Goal: Check status: Check status

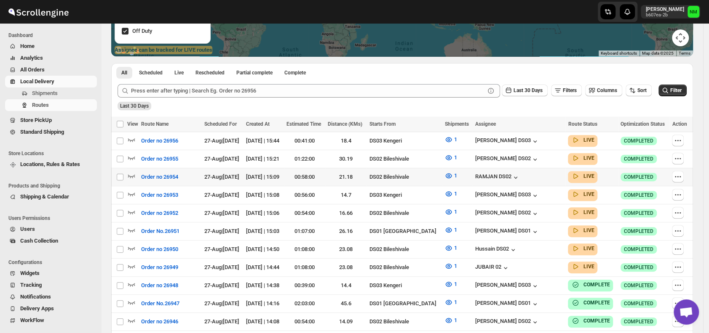
scroll to position [160, 0]
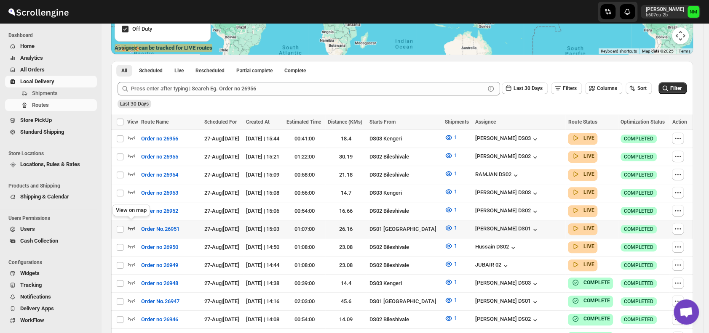
click at [130, 224] on icon "button" at bounding box center [131, 228] width 8 height 8
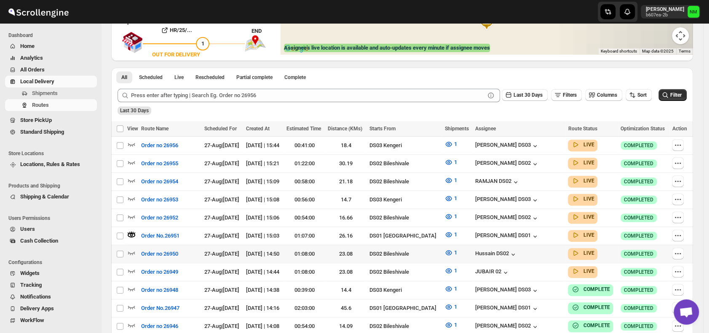
scroll to position [0, 0]
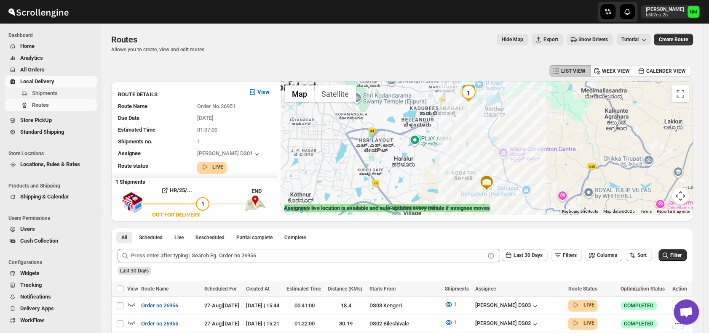
click at [36, 93] on span "Shipments" at bounding box center [45, 93] width 26 height 6
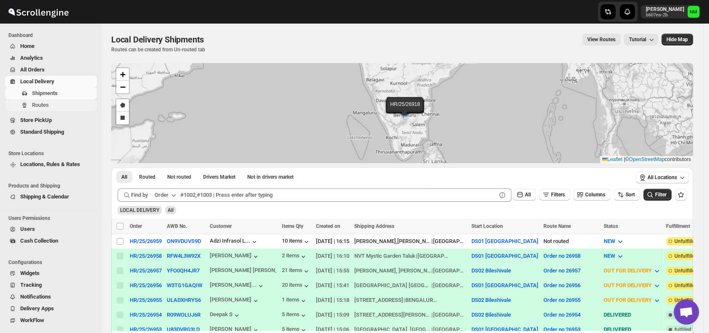
click at [48, 104] on span "Routes" at bounding box center [40, 105] width 17 height 6
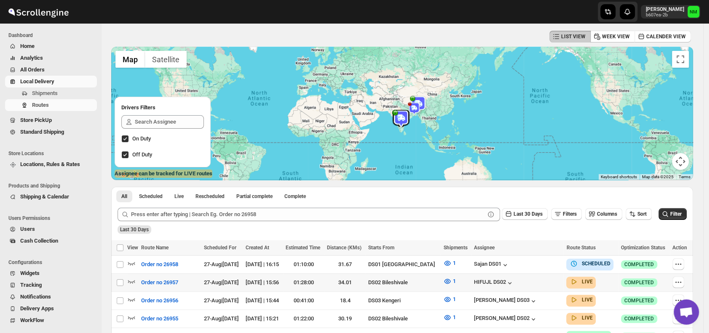
scroll to position [34, 0]
click at [128, 261] on icon "button" at bounding box center [131, 264] width 8 height 8
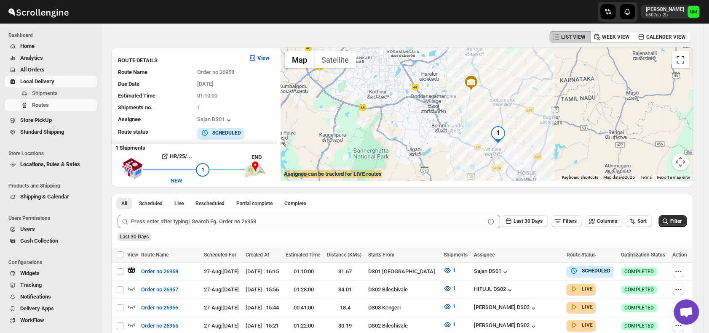
click at [686, 58] on button "Toggle fullscreen view" at bounding box center [680, 59] width 17 height 17
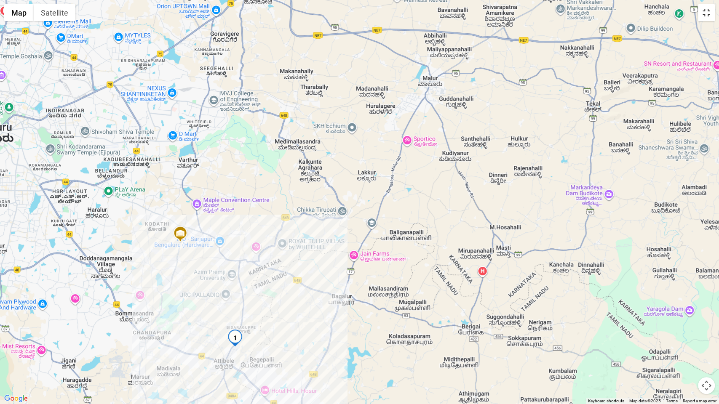
click at [704, 19] on button "Toggle fullscreen view" at bounding box center [706, 12] width 17 height 17
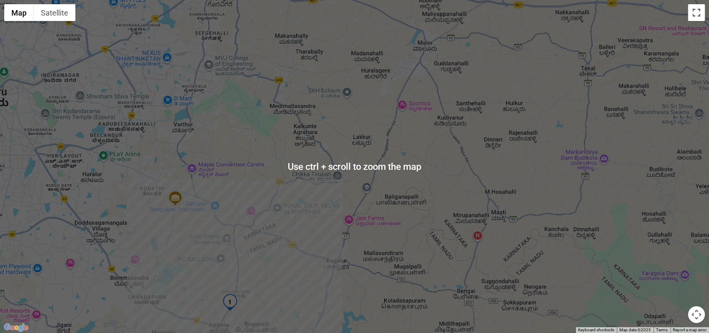
scroll to position [33, 0]
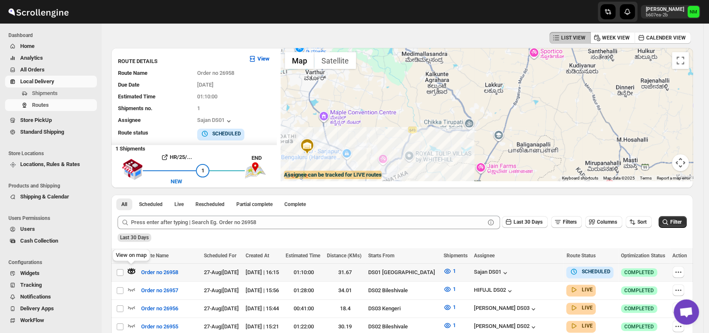
click at [131, 268] on icon "button" at bounding box center [131, 269] width 1 height 2
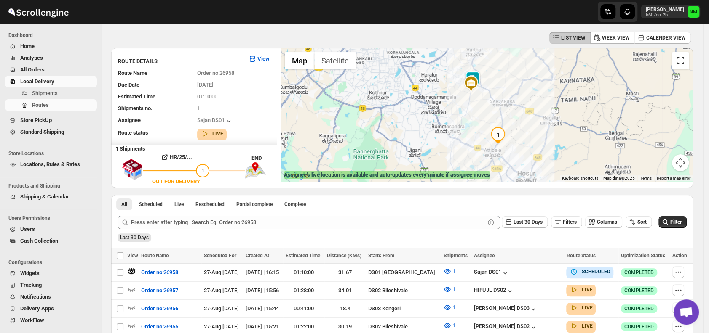
click at [682, 61] on button "Toggle fullscreen view" at bounding box center [680, 60] width 17 height 17
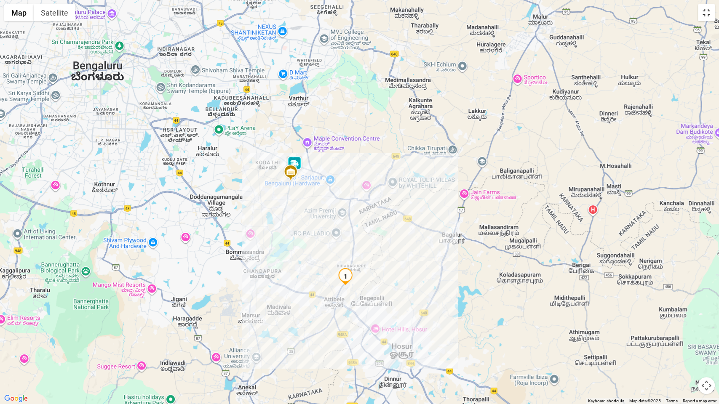
click at [704, 19] on button "Toggle fullscreen view" at bounding box center [706, 12] width 17 height 17
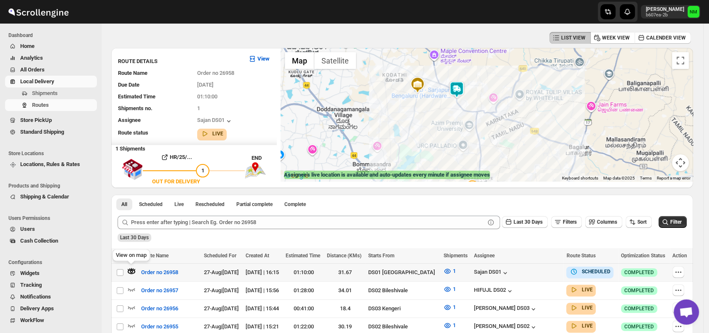
click at [128, 270] on icon "button" at bounding box center [132, 271] width 8 height 5
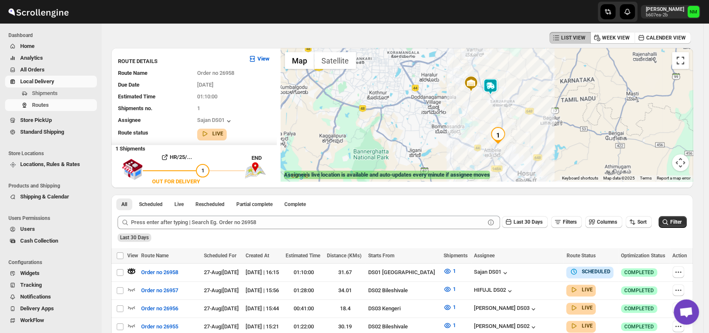
click at [684, 60] on button "Toggle fullscreen view" at bounding box center [680, 60] width 17 height 17
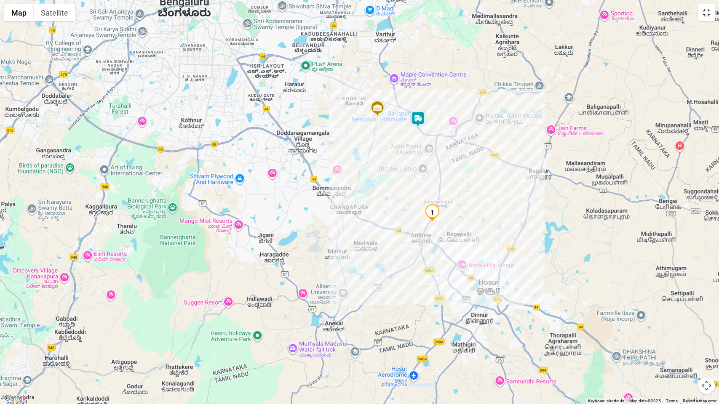
click at [702, 11] on button "Toggle fullscreen view" at bounding box center [706, 12] width 17 height 17
